Goal: Information Seeking & Learning: Learn about a topic

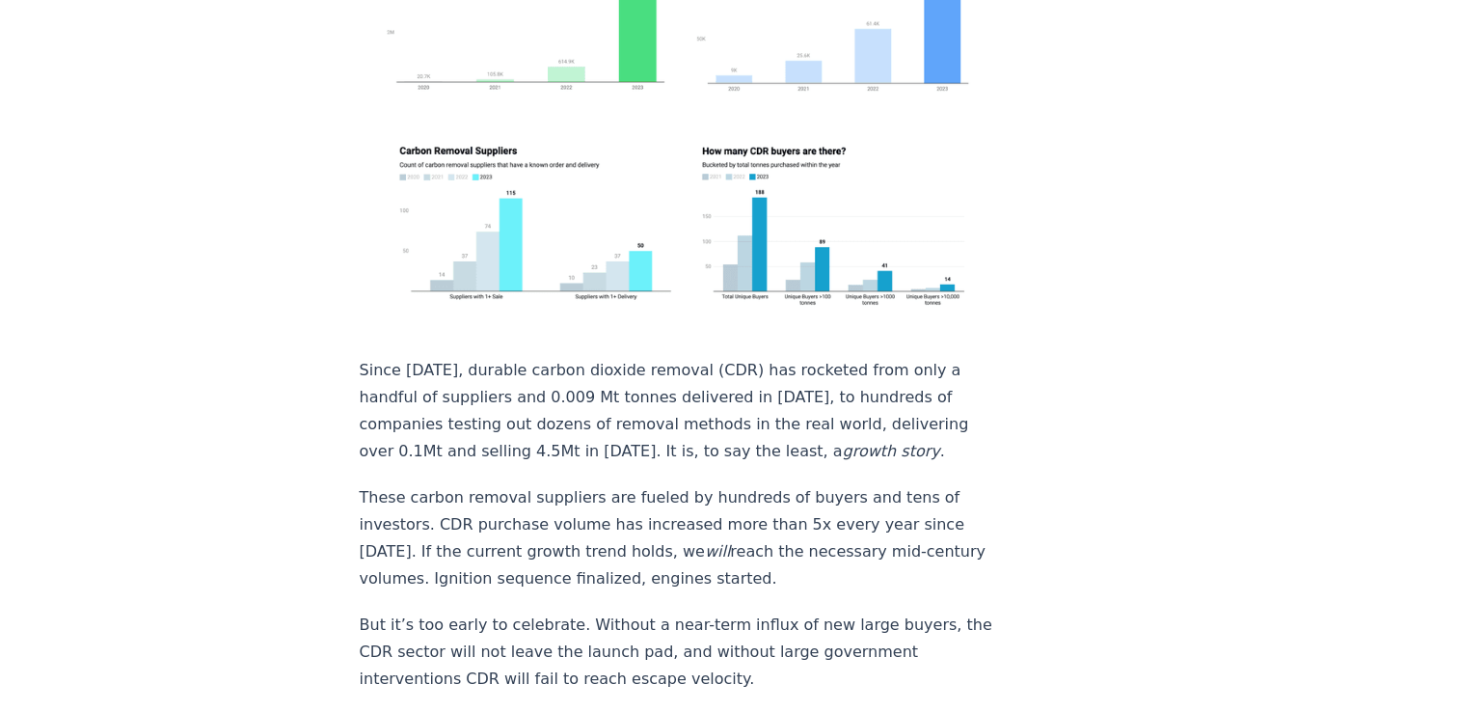
scroll to position [482, 0]
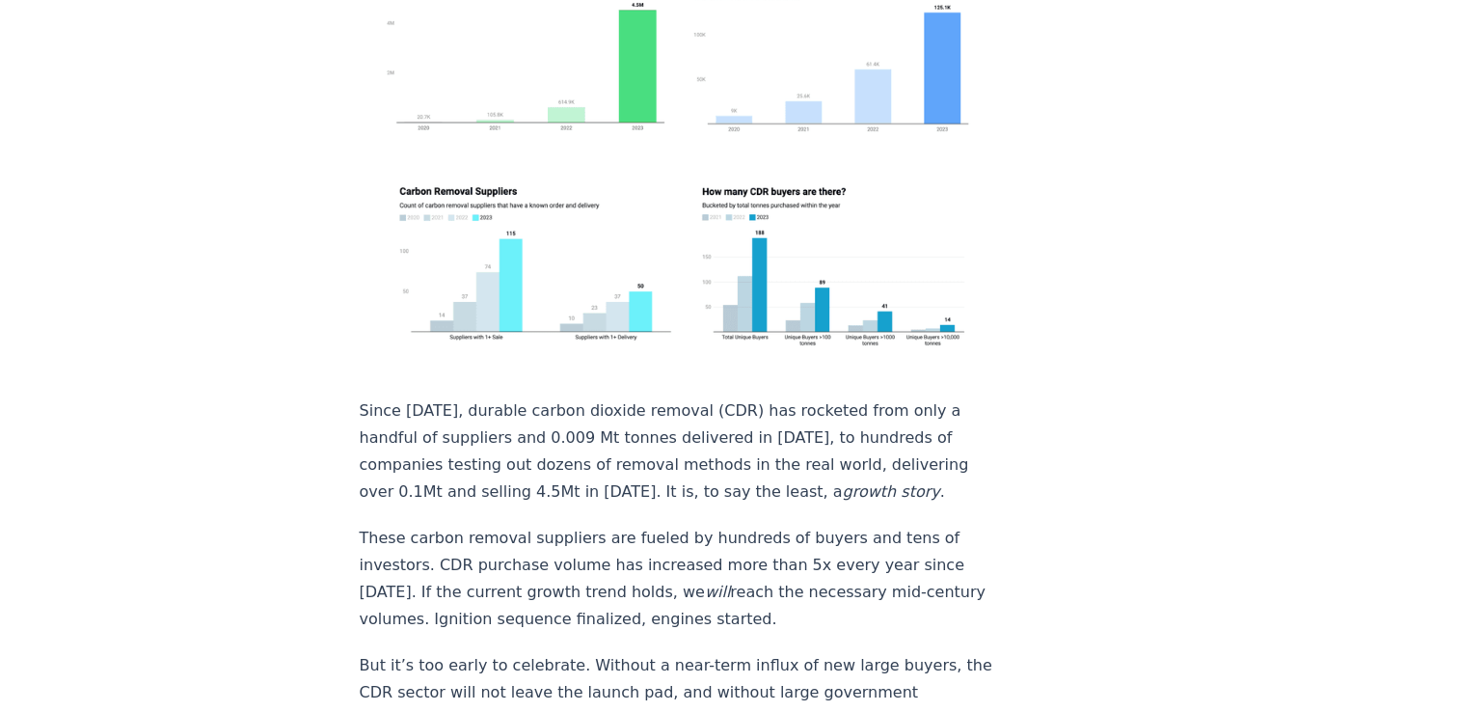
drag, startPoint x: 357, startPoint y: 295, endPoint x: 985, endPoint y: 507, distance: 662.7
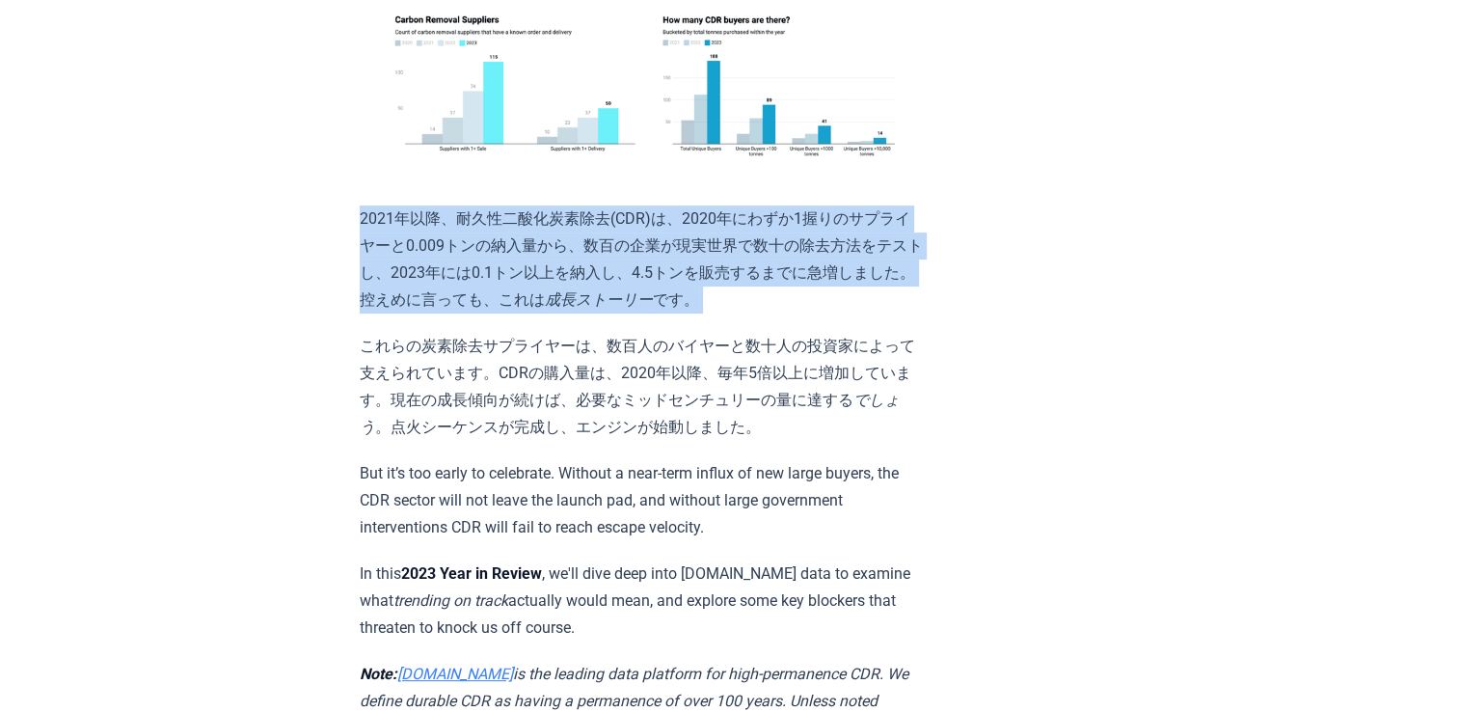
scroll to position [675, 0]
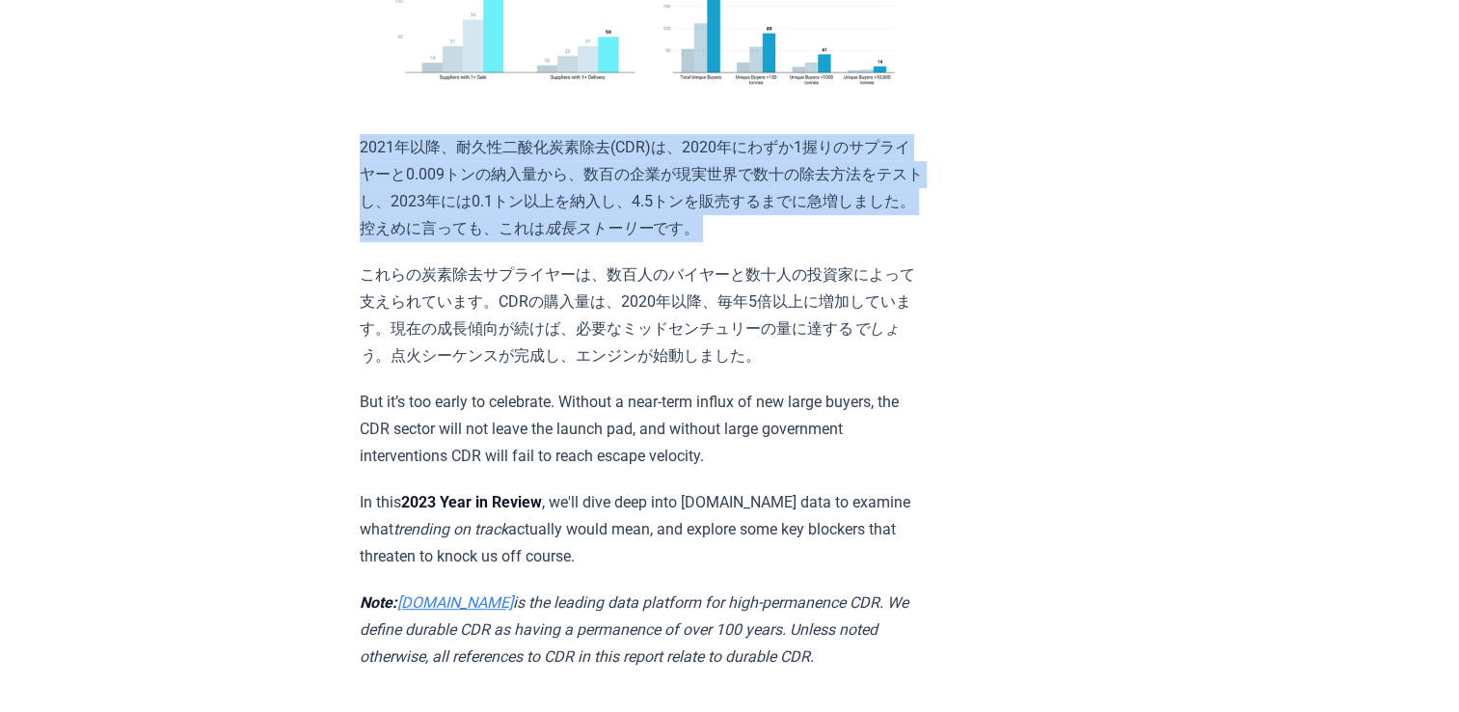
drag, startPoint x: 363, startPoint y: 361, endPoint x: 887, endPoint y: 604, distance: 578.2
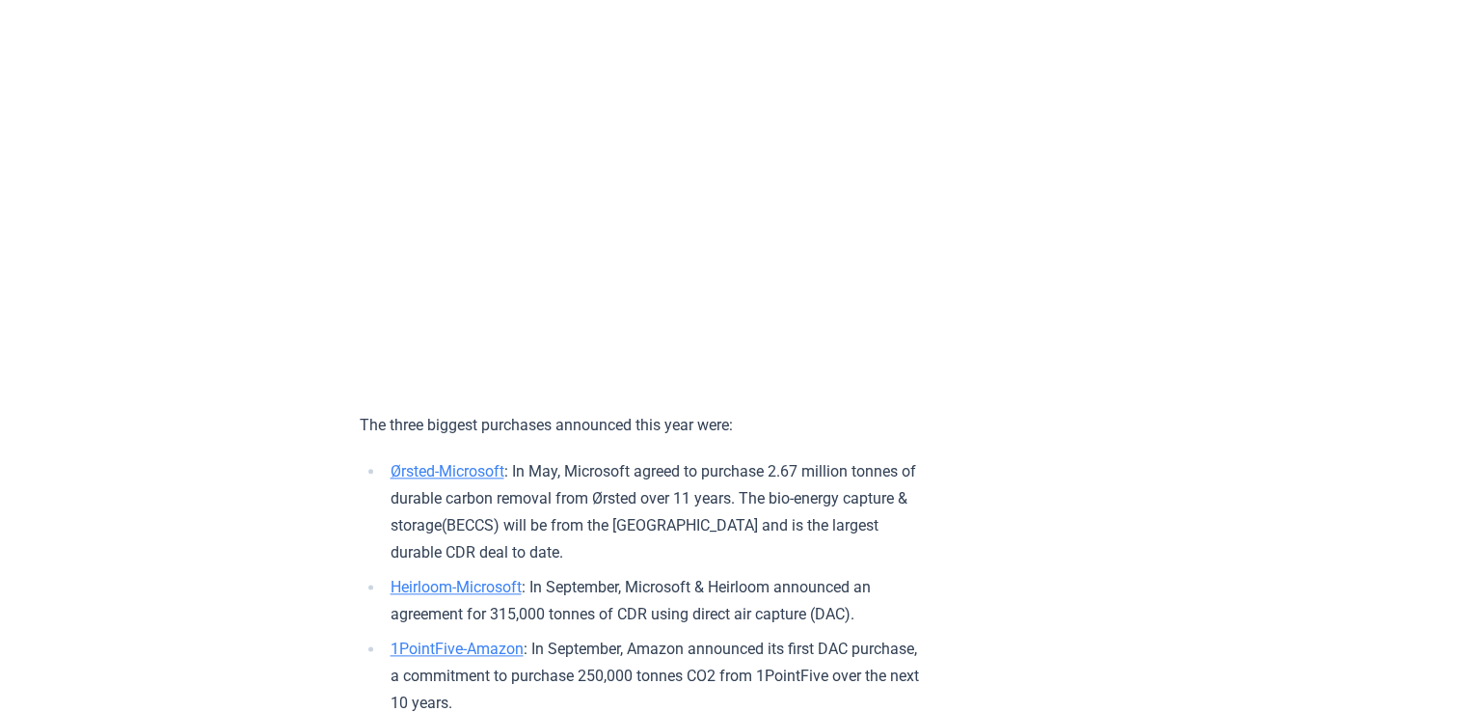
scroll to position [2218, 0]
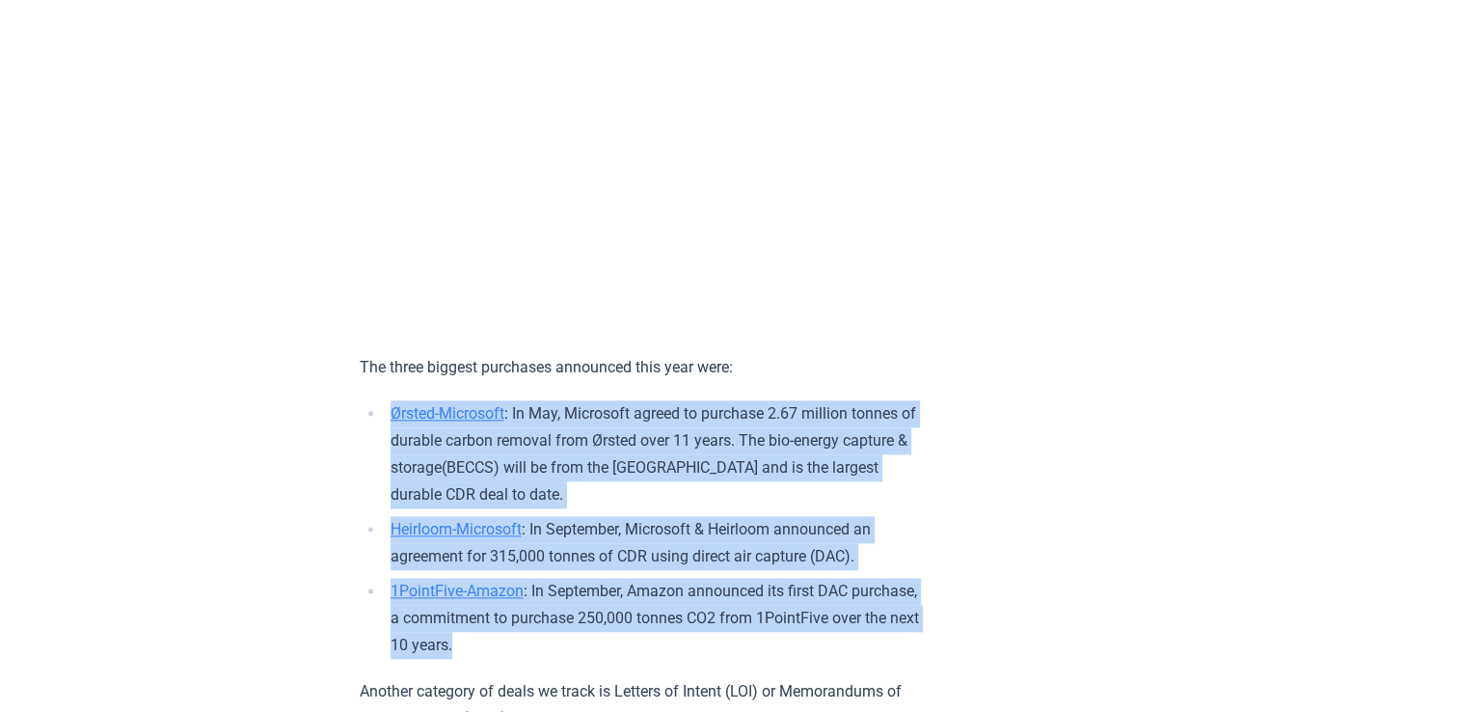
drag, startPoint x: 562, startPoint y: 632, endPoint x: 320, endPoint y: 403, distance: 332.9
drag, startPoint x: 320, startPoint y: 403, endPoint x: 520, endPoint y: 440, distance: 203.0
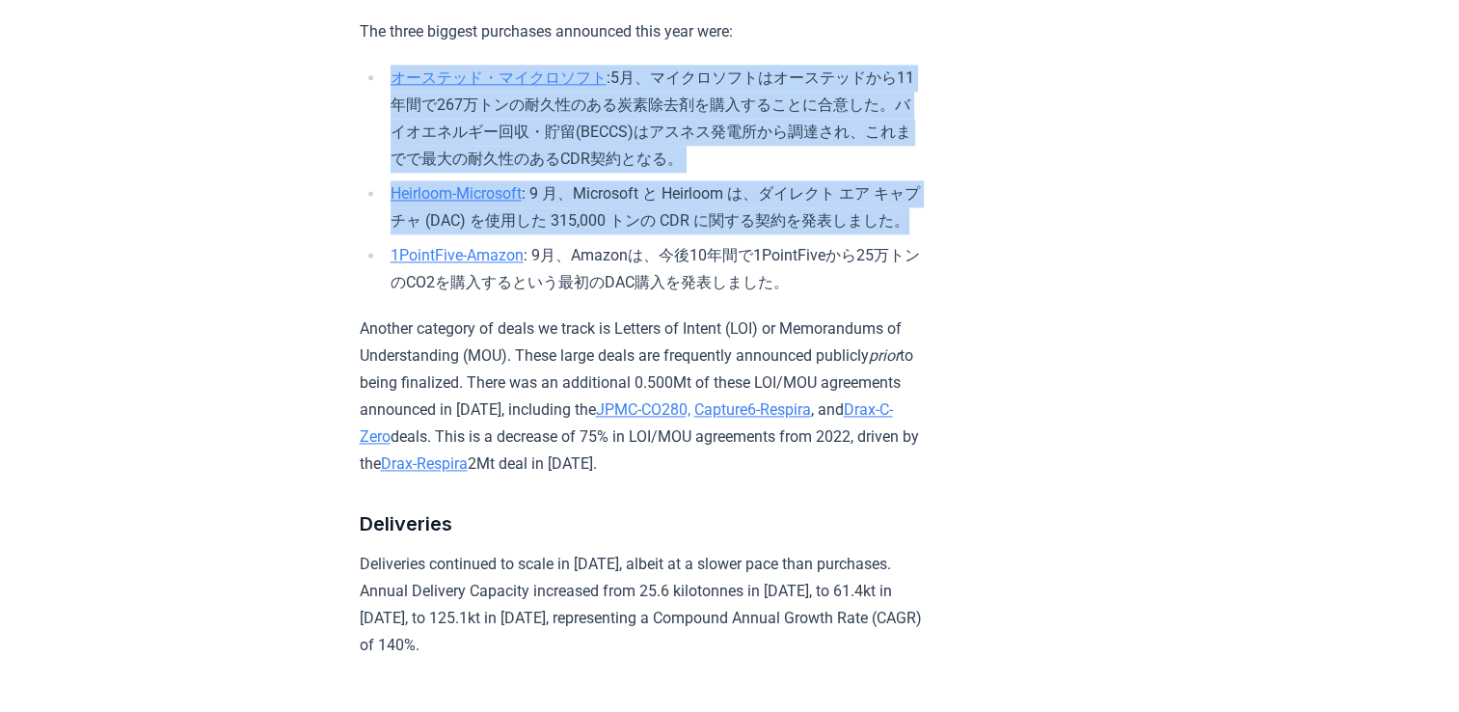
scroll to position [2604, 0]
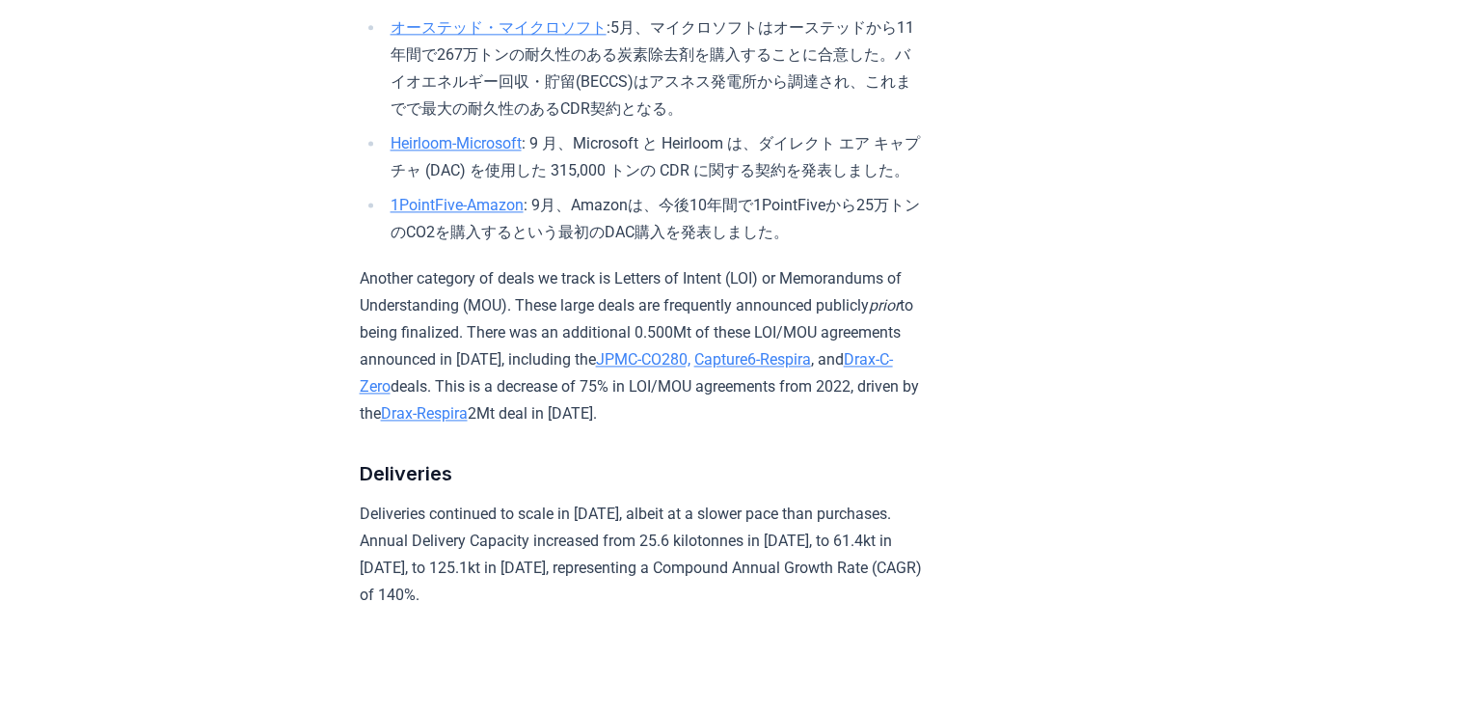
drag, startPoint x: 833, startPoint y: 307, endPoint x: 1161, endPoint y: 153, distance: 362.0
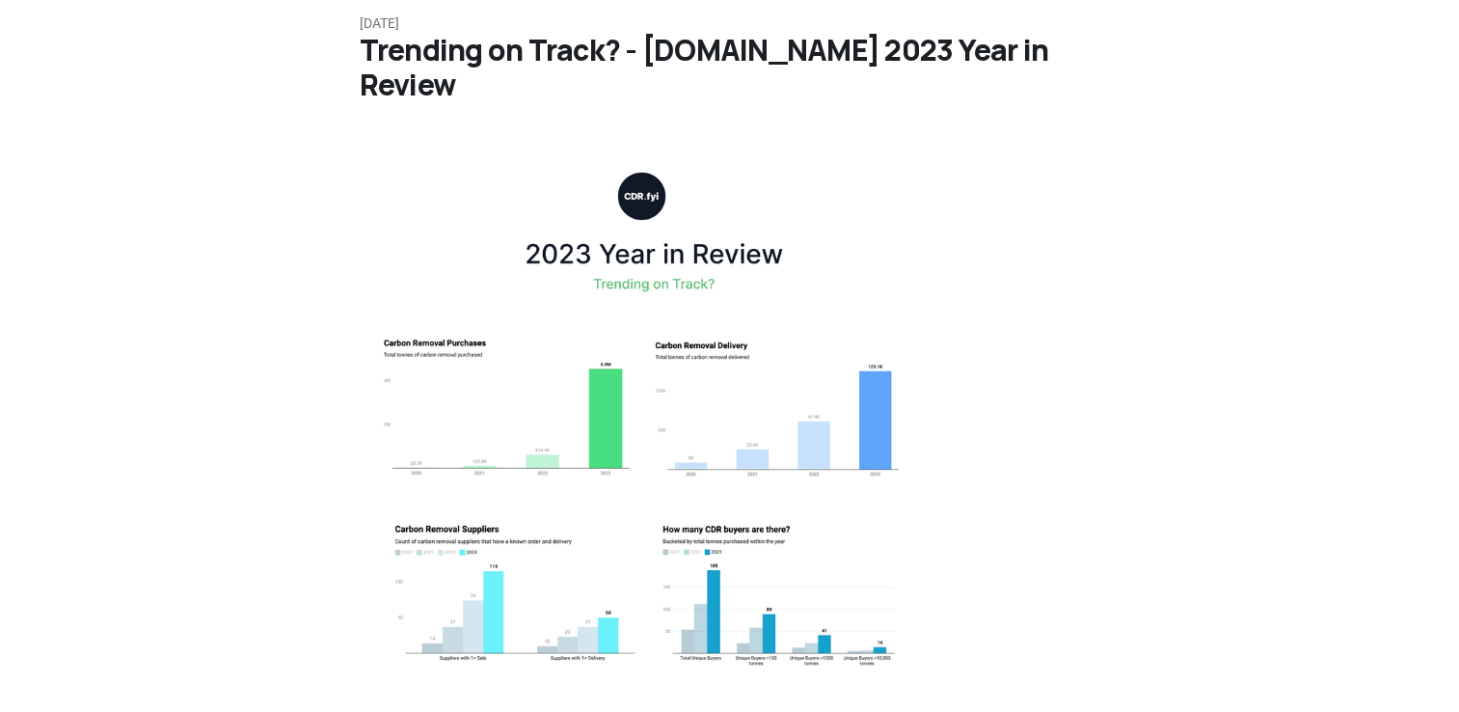
scroll to position [0, 0]
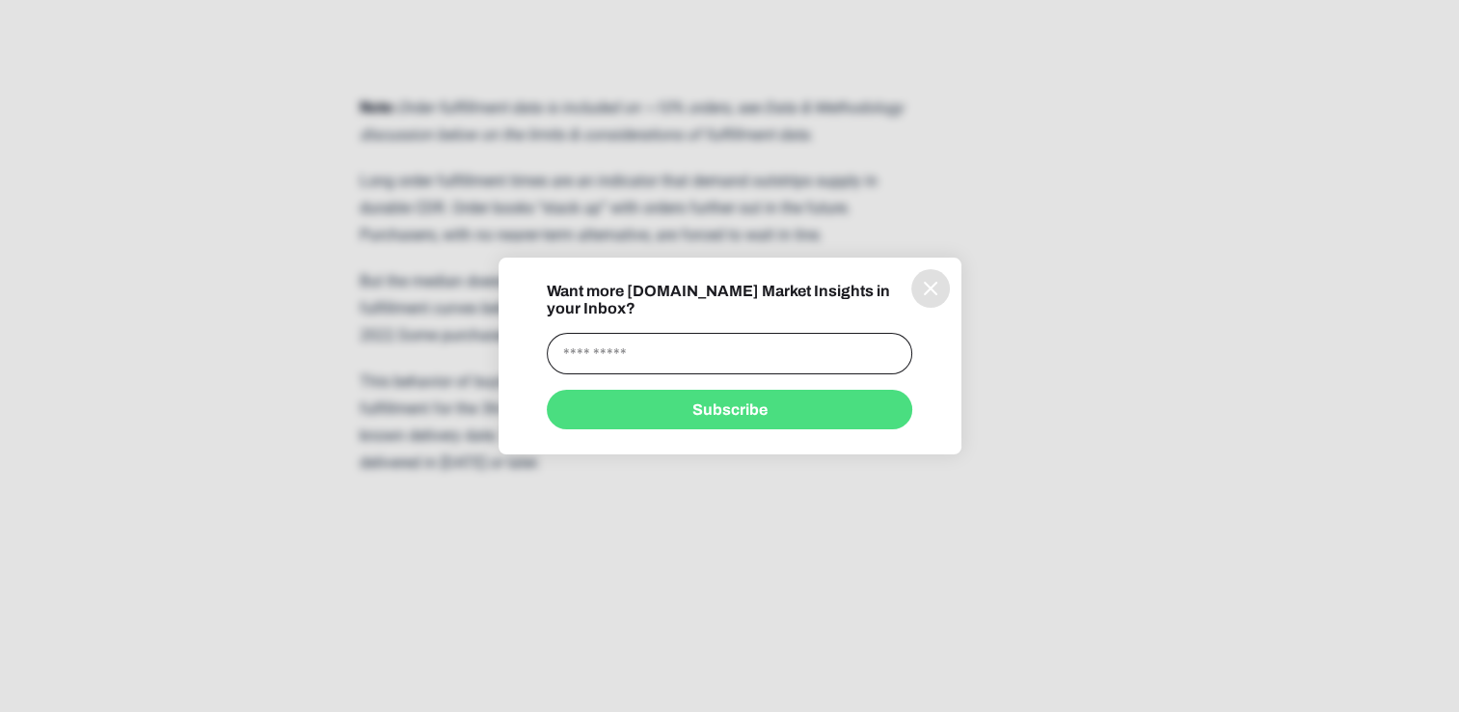
scroll to position [4340, 0]
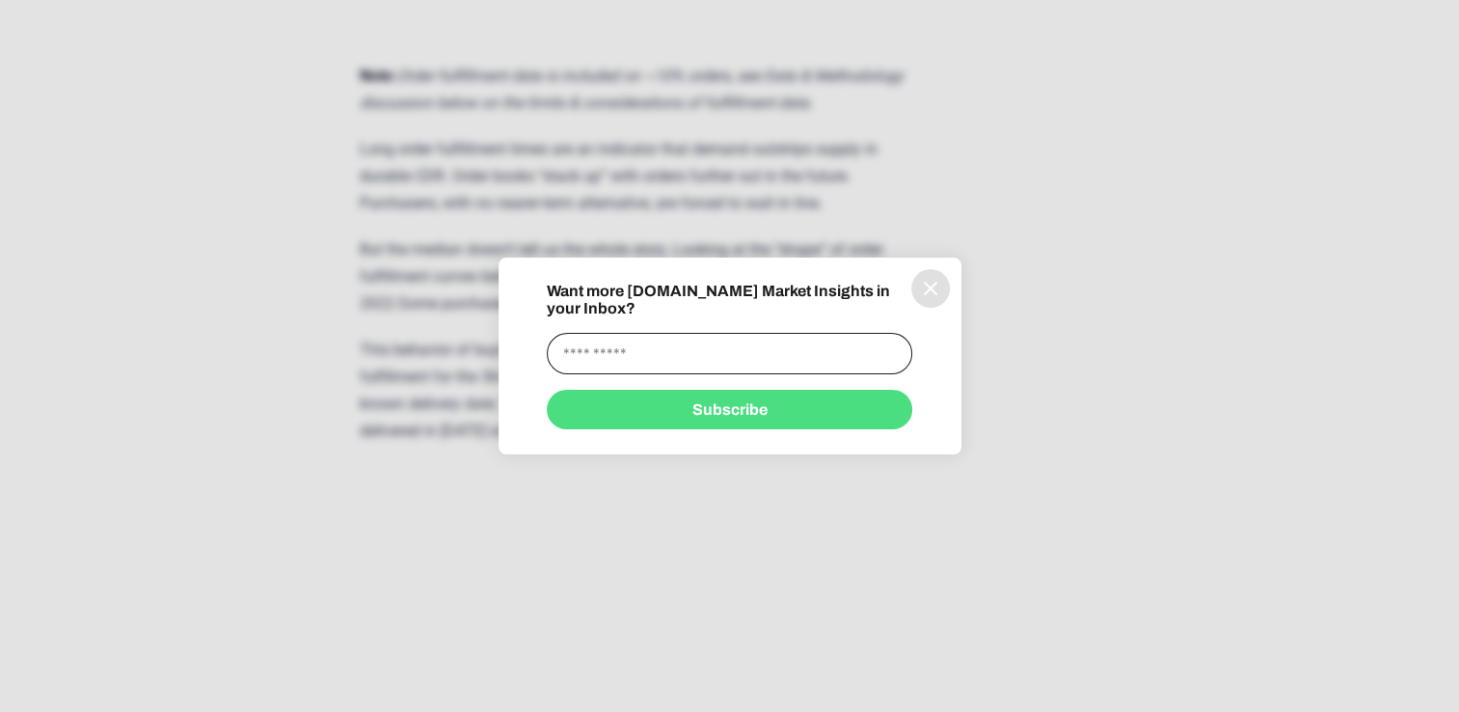
click at [927, 294] on icon "information" at bounding box center [931, 289] width 12 height 12
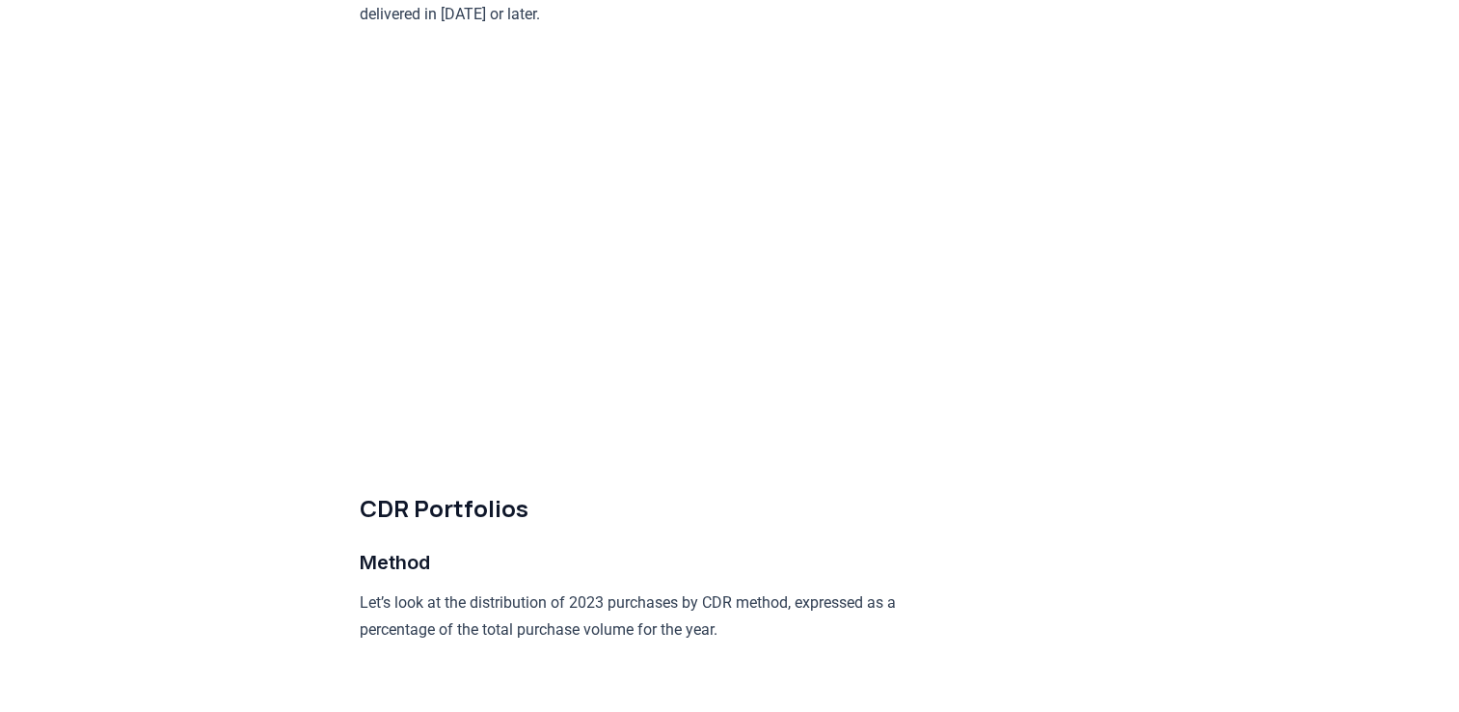
scroll to position [4726, 0]
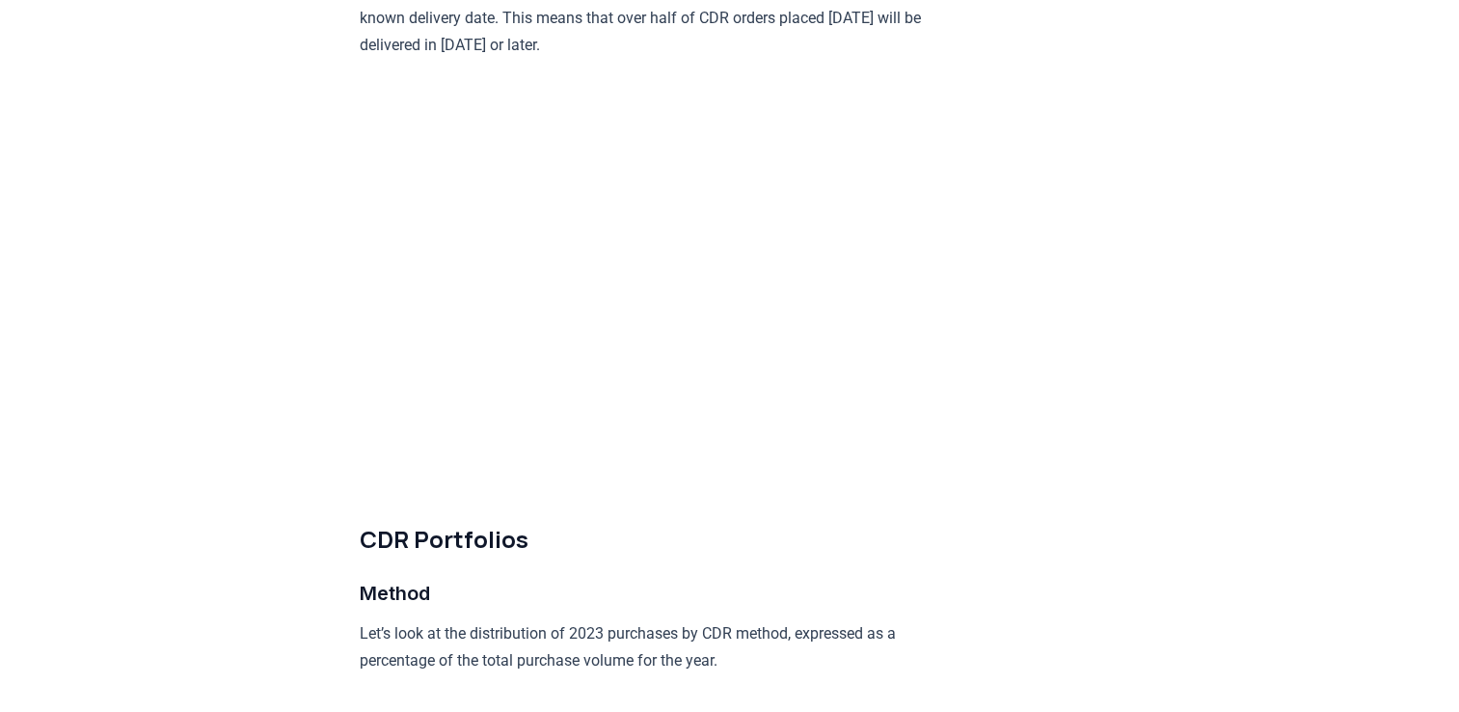
drag, startPoint x: 913, startPoint y: 312, endPoint x: 983, endPoint y: 237, distance: 102.4
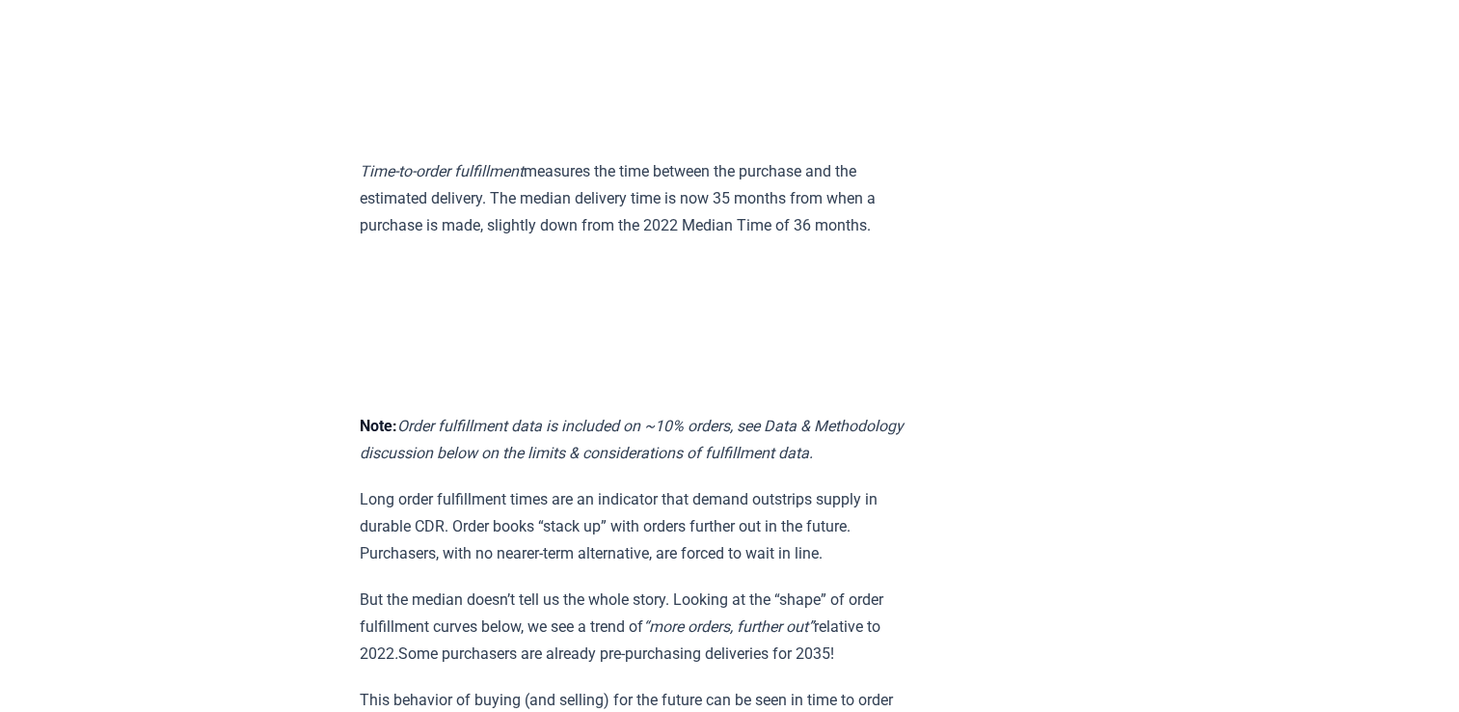
scroll to position [3858, 0]
